Goal: Entertainment & Leisure: Consume media (video, audio)

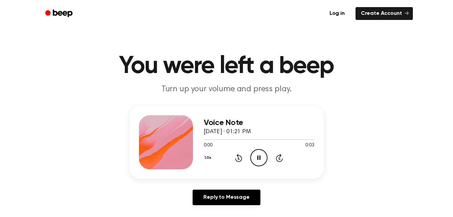
click at [255, 158] on icon "Pause Audio" at bounding box center [258, 157] width 17 height 17
click at [255, 158] on icon "Play Audio" at bounding box center [258, 157] width 17 height 17
click at [201, 139] on span at bounding box center [200, 139] width 5 height 5
click at [206, 140] on div at bounding box center [259, 138] width 111 height 5
click at [279, 139] on div at bounding box center [259, 139] width 111 height 1
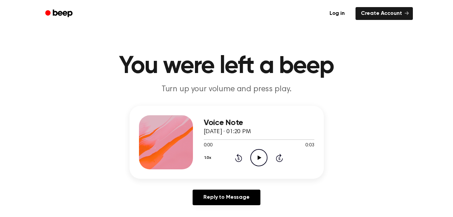
click at [258, 156] on icon at bounding box center [260, 157] width 4 height 4
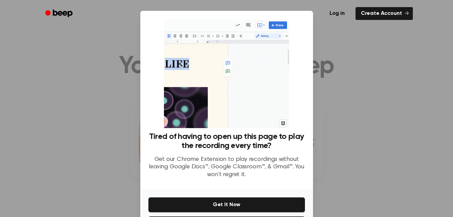
drag, startPoint x: 371, startPoint y: 102, endPoint x: 340, endPoint y: 94, distance: 32.3
click at [340, 94] on div at bounding box center [226, 108] width 453 height 217
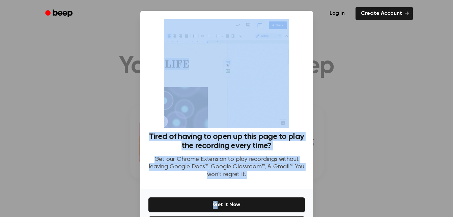
scroll to position [29, 0]
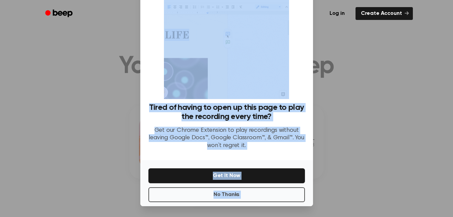
drag, startPoint x: 340, startPoint y: 94, endPoint x: 223, endPoint y: 227, distance: 176.9
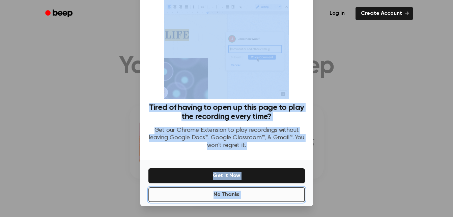
drag, startPoint x: 223, startPoint y: 227, endPoint x: 190, endPoint y: 194, distance: 47.0
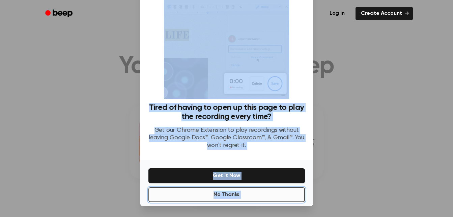
click at [190, 194] on button "No Thanks" at bounding box center [226, 194] width 157 height 15
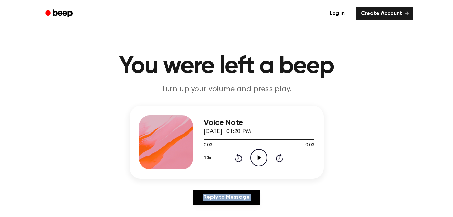
click at [190, 194] on div "Reply to Message" at bounding box center [227, 199] width 194 height 21
drag, startPoint x: 190, startPoint y: 194, endPoint x: 260, endPoint y: 157, distance: 79.5
click at [260, 157] on icon "Play Audio" at bounding box center [258, 157] width 17 height 17
click at [263, 153] on icon "Play Audio" at bounding box center [258, 157] width 17 height 17
click at [257, 153] on icon "Play Audio" at bounding box center [258, 157] width 17 height 17
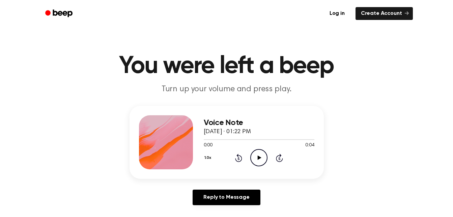
click at [261, 159] on icon "Play Audio" at bounding box center [258, 157] width 17 height 17
click at [261, 159] on icon "Pause Audio" at bounding box center [258, 157] width 17 height 17
click at [261, 159] on icon "Play Audio" at bounding box center [258, 157] width 17 height 17
click at [261, 159] on icon "Pause Audio" at bounding box center [258, 157] width 17 height 17
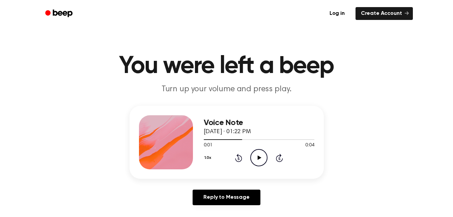
drag, startPoint x: 261, startPoint y: 159, endPoint x: 258, endPoint y: 162, distance: 4.8
click at [258, 162] on icon "Play Audio" at bounding box center [258, 157] width 17 height 17
click at [256, 152] on icon "Play Audio" at bounding box center [258, 157] width 17 height 17
click at [259, 158] on icon at bounding box center [260, 157] width 4 height 4
